Goal: Consume media (video, audio): Consume media (video, audio)

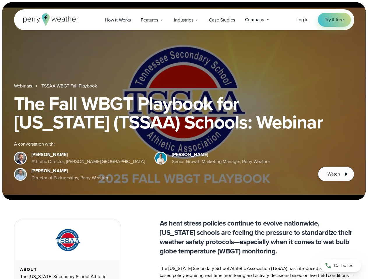
click at [184, 140] on div "The Fall WBGT Playbook for [US_STATE] (TSSAA) Schools: Webinar A conversation w…" at bounding box center [184, 137] width 340 height 87
click at [184, 20] on span "Industries" at bounding box center [183, 20] width 19 height 7
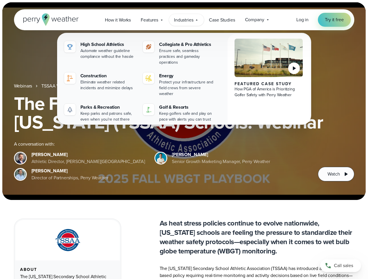
click at [184, 101] on h1 "The Fall WBGT Playbook for [US_STATE] (TSSAA) Schools: Webinar" at bounding box center [184, 112] width 340 height 37
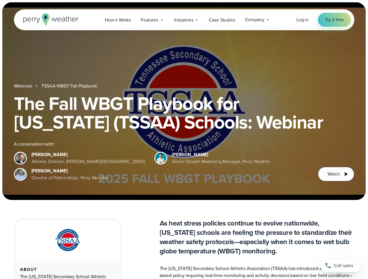
click at [70, 86] on link "TSSAA WBGT Fall Playbook" at bounding box center [68, 86] width 55 height 7
click at [336, 174] on span "Watch" at bounding box center [333, 174] width 12 height 7
